Goal: Task Accomplishment & Management: Use online tool/utility

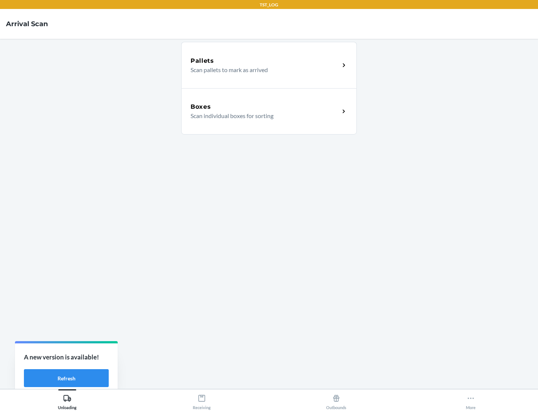
click at [265, 107] on div "Boxes" at bounding box center [265, 106] width 149 height 9
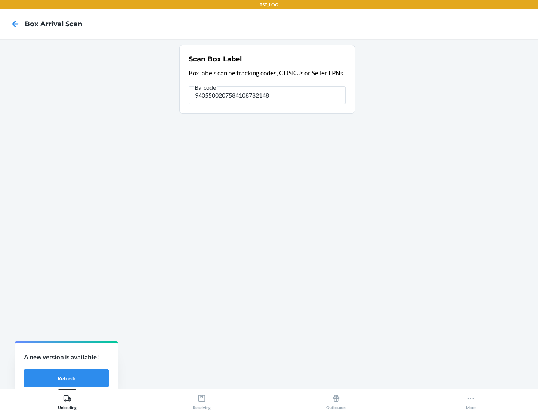
type input "9405500207584108782148"
